Goal: Task Accomplishment & Management: Manage account settings

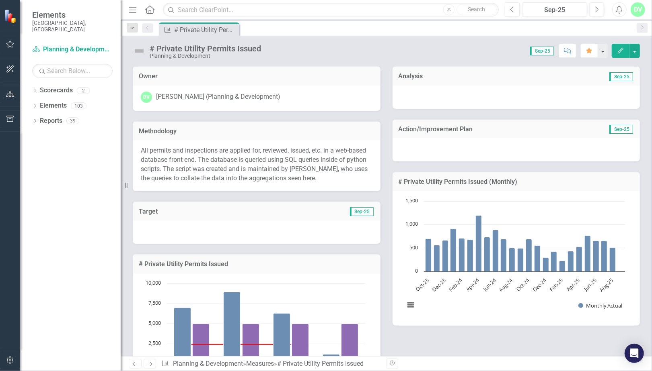
click at [97, 337] on div "Dropdown Scorecards 2 Planning & Development Key Resident Survey Performance Sc…" at bounding box center [70, 227] width 101 height 287
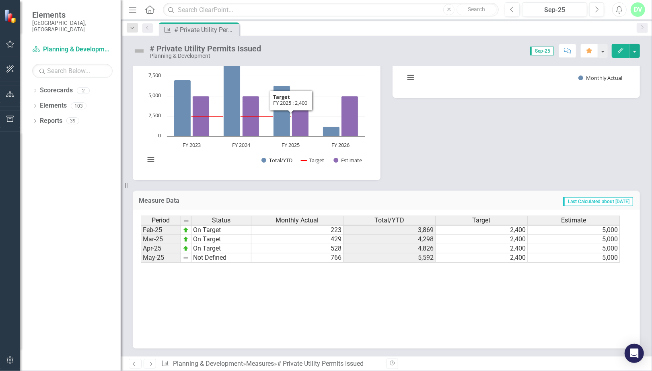
scroll to position [407, 0]
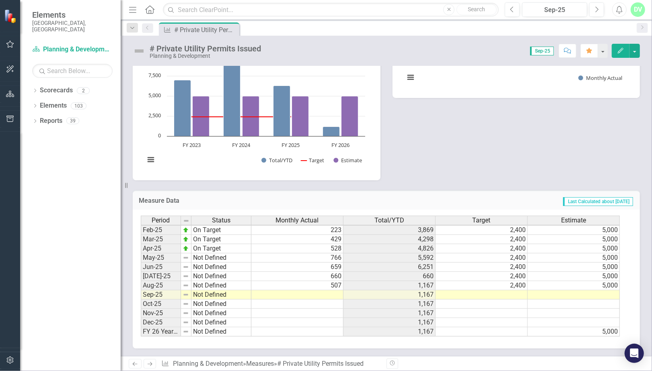
click at [321, 291] on td at bounding box center [297, 295] width 92 height 9
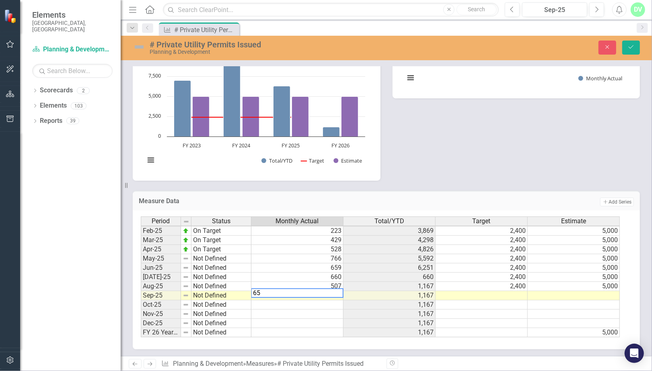
type textarea "6"
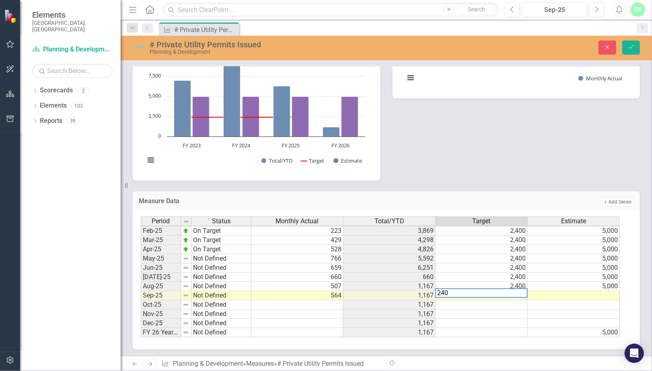
type textarea "2400"
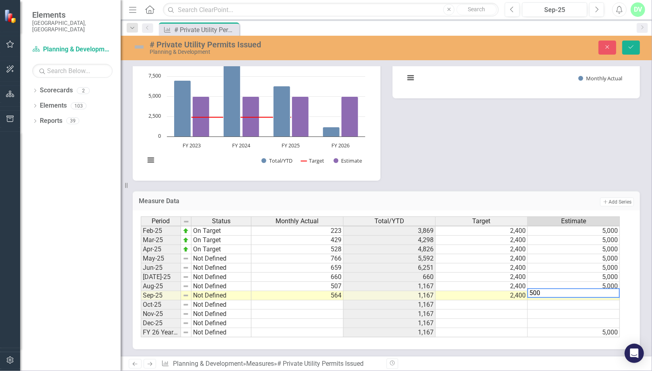
type textarea "5000"
click at [629, 47] on icon "Save" at bounding box center [630, 47] width 7 height 6
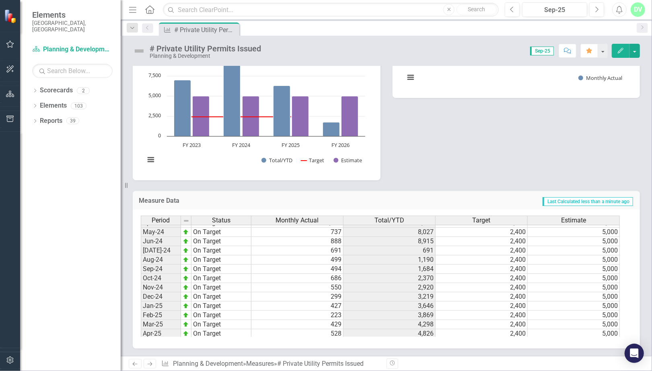
scroll to position [407, 0]
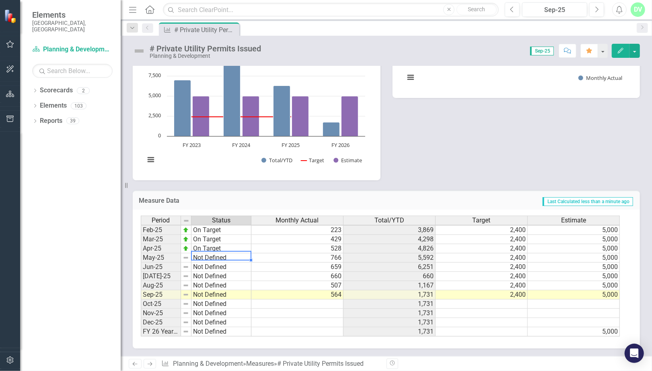
click at [218, 256] on td "Not Defined" at bounding box center [221, 258] width 60 height 9
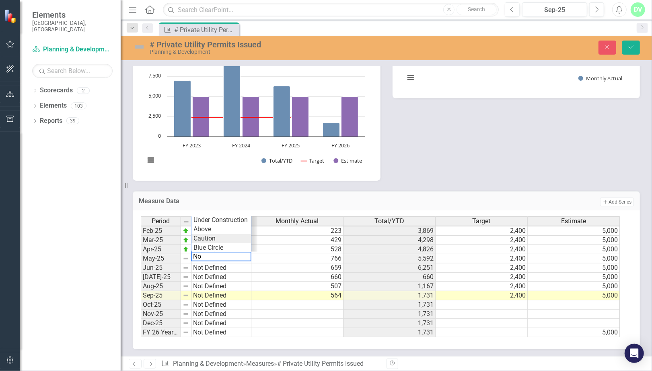
type textarea "N"
type textarea "On Target"
click at [340, 192] on div "Measure Data Add Add Series" at bounding box center [386, 201] width 507 height 20
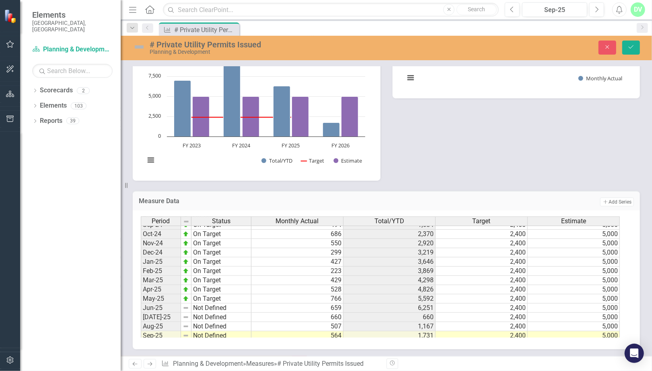
click at [225, 304] on tbody "Jan-24 On Target Feb-24 On Target Mar-24 On Target Apr-24 On Target May-24 On T…" at bounding box center [196, 262] width 111 height 232
click at [225, 304] on td "Not Defined" at bounding box center [221, 308] width 60 height 9
click at [219, 222] on div "Period Status Monthly Actual Total/YTD Target Estimate Oct-23 On Target 699 2,5…" at bounding box center [383, 277] width 485 height 121
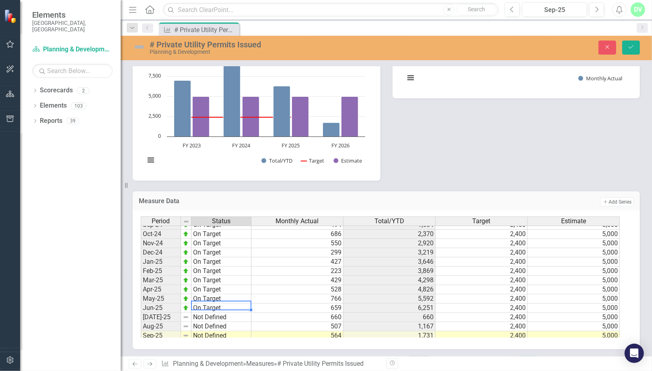
click at [224, 316] on td "Not Defined" at bounding box center [221, 317] width 60 height 9
click at [215, 231] on div "Period Status Monthly Actual Total/YTD Target Estimate Oct-23 On Target 699 2,5…" at bounding box center [383, 277] width 485 height 121
click at [221, 326] on td "Not Defined" at bounding box center [221, 326] width 60 height 9
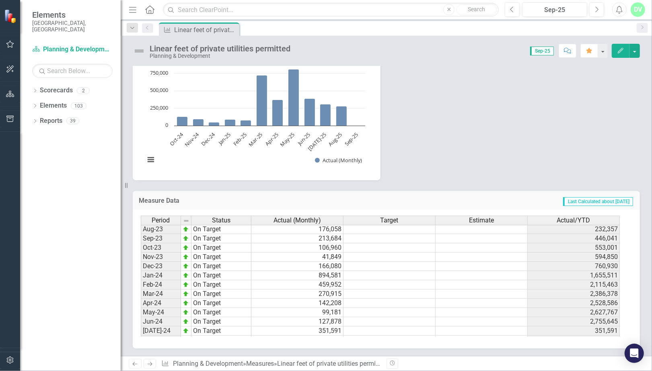
scroll to position [407, 0]
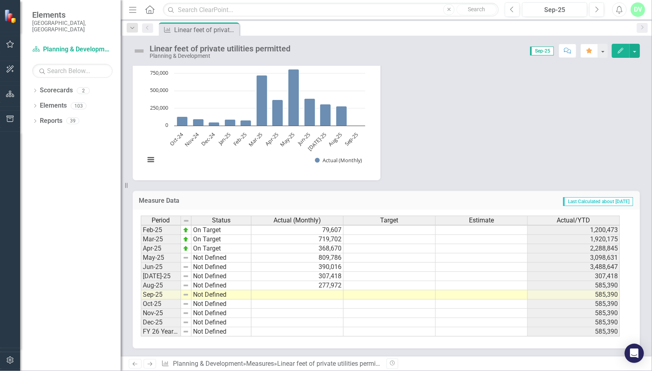
click at [300, 291] on tbody "Oct-23 On Target 106,960 553,001 Nov-23 On Target 41,849 594,850 Dec-23 On Targ…" at bounding box center [380, 207] width 479 height 259
click at [300, 291] on td at bounding box center [297, 295] width 92 height 9
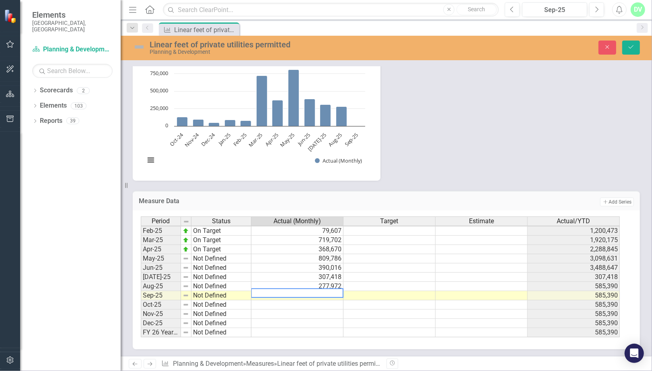
click at [300, 292] on textarea at bounding box center [297, 294] width 92 height 10
paste textarea "26842.11"
type textarea "26842"
click at [320, 301] on td at bounding box center [297, 305] width 92 height 9
click at [638, 52] on button "Save" at bounding box center [631, 48] width 18 height 14
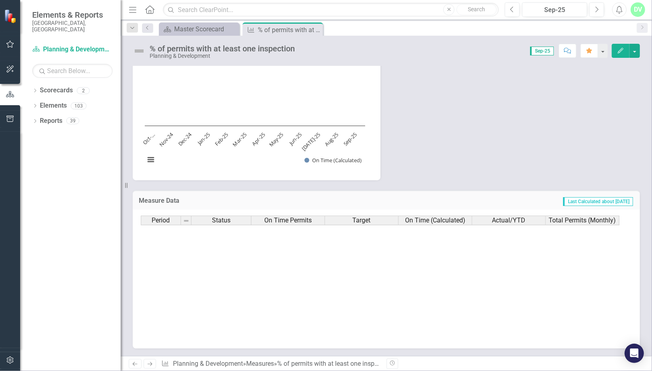
scroll to position [407, 0]
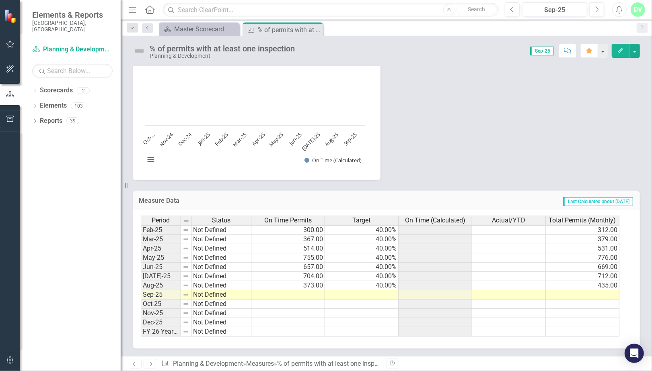
click at [315, 291] on td at bounding box center [288, 295] width 74 height 9
click at [302, 300] on td at bounding box center [288, 304] width 74 height 9
click at [309, 291] on td at bounding box center [288, 295] width 74 height 9
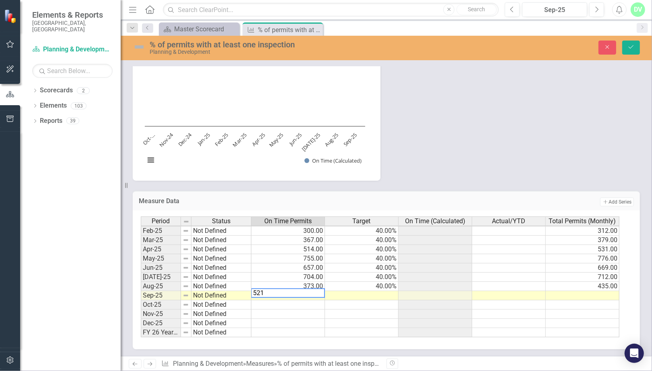
type textarea "521"
click at [385, 295] on td at bounding box center [362, 295] width 74 height 9
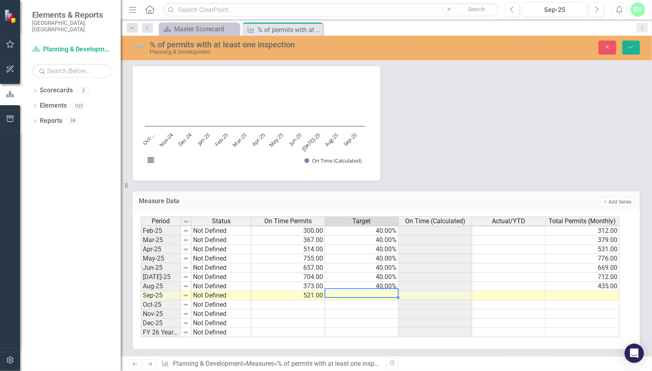
click at [388, 294] on td at bounding box center [362, 295] width 74 height 9
type textarea "90"
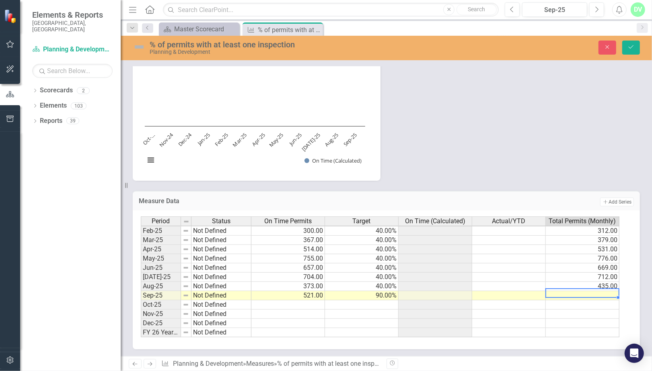
click at [572, 292] on td at bounding box center [583, 295] width 74 height 9
click at [583, 291] on td at bounding box center [583, 295] width 74 height 9
type textarea "566"
click at [590, 302] on td at bounding box center [583, 305] width 74 height 9
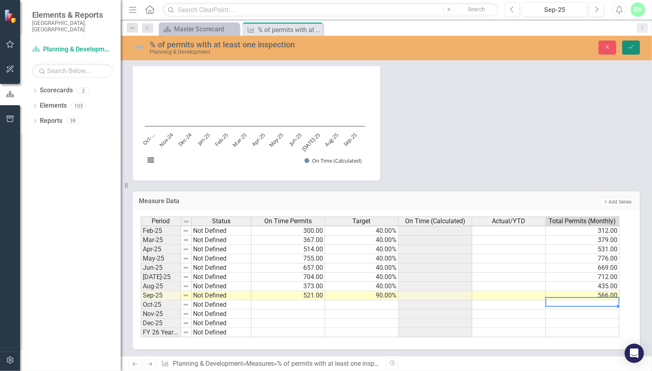
click at [629, 50] on icon "Save" at bounding box center [630, 47] width 7 height 6
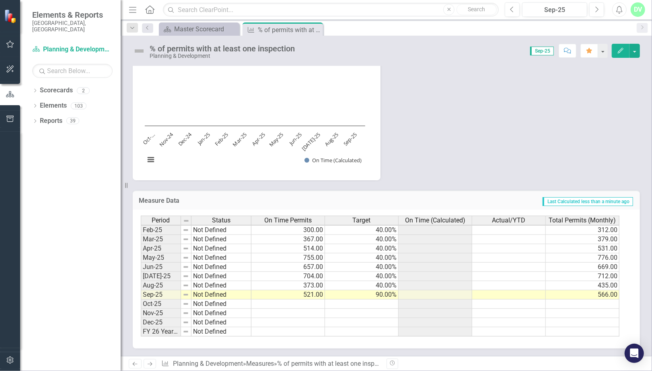
click at [445, 222] on span "On Time (Calculated)" at bounding box center [435, 220] width 60 height 7
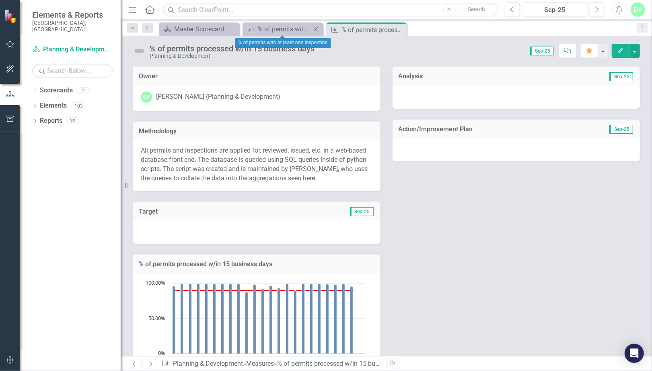
click at [317, 28] on icon at bounding box center [316, 29] width 4 height 4
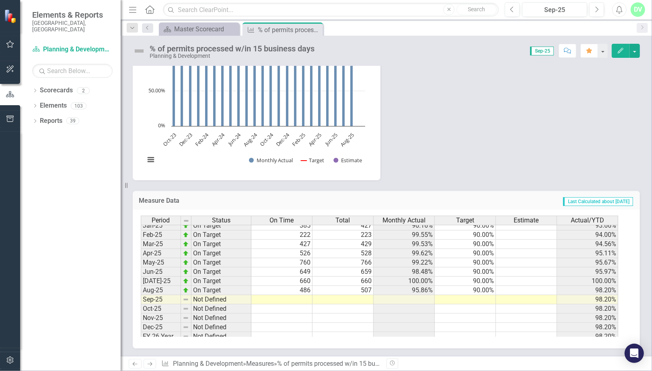
scroll to position [407, 0]
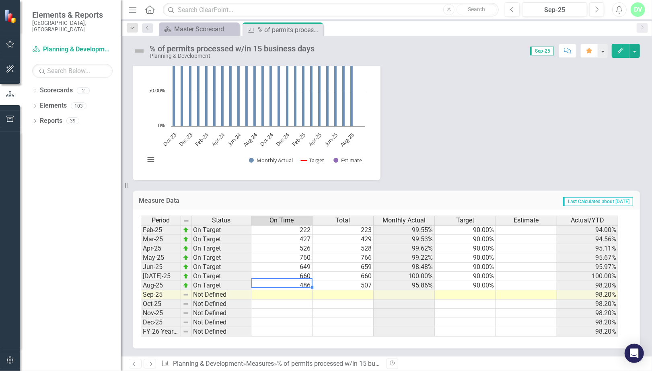
click at [300, 283] on td "486" at bounding box center [281, 285] width 61 height 9
click at [288, 293] on td at bounding box center [281, 295] width 61 height 9
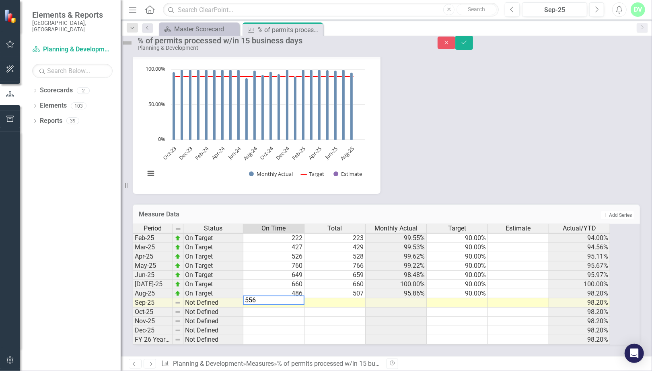
click at [319, 299] on td at bounding box center [334, 303] width 61 height 9
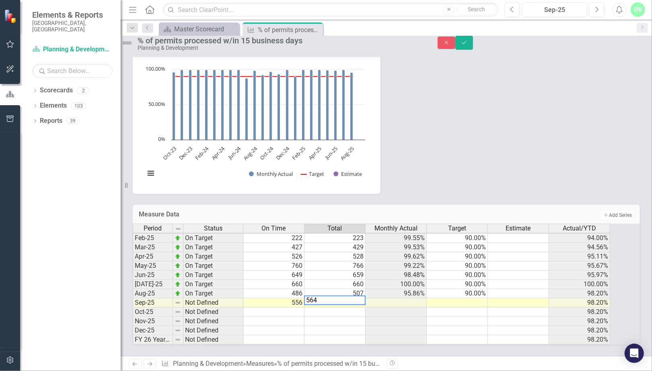
click at [133, 289] on div "Period Status On Time Total Monthly Actual Target Estimate Actual/YTD Jan-24 On…" at bounding box center [133, 224] width 0 height 241
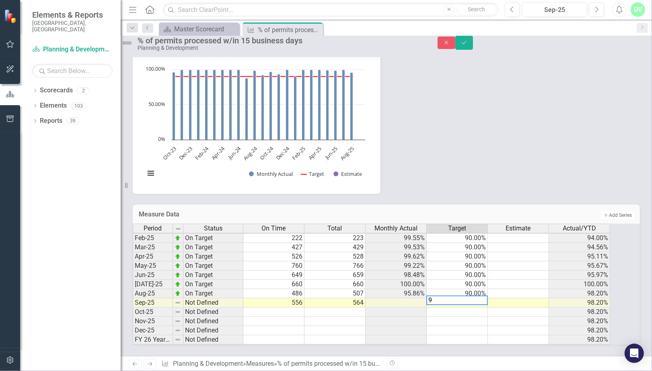
type textarea "90"
click at [473, 48] on button "Save" at bounding box center [464, 43] width 18 height 14
